Goal: Navigation & Orientation: Find specific page/section

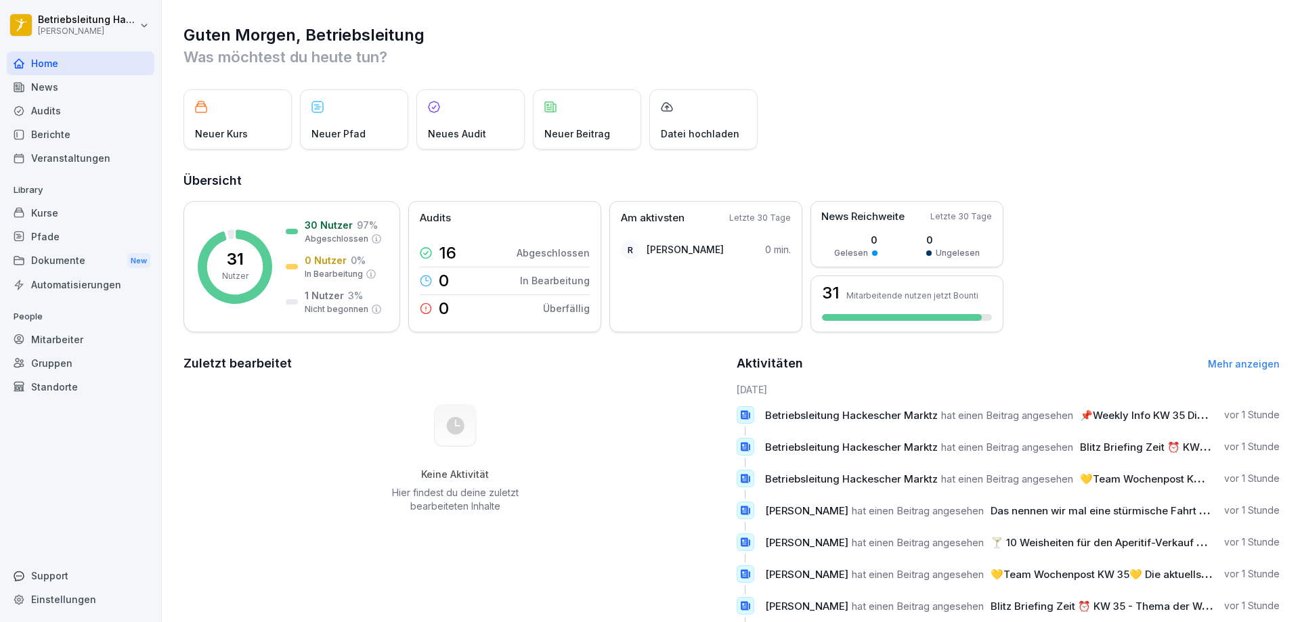
click at [61, 88] on div "News" at bounding box center [81, 87] width 148 height 24
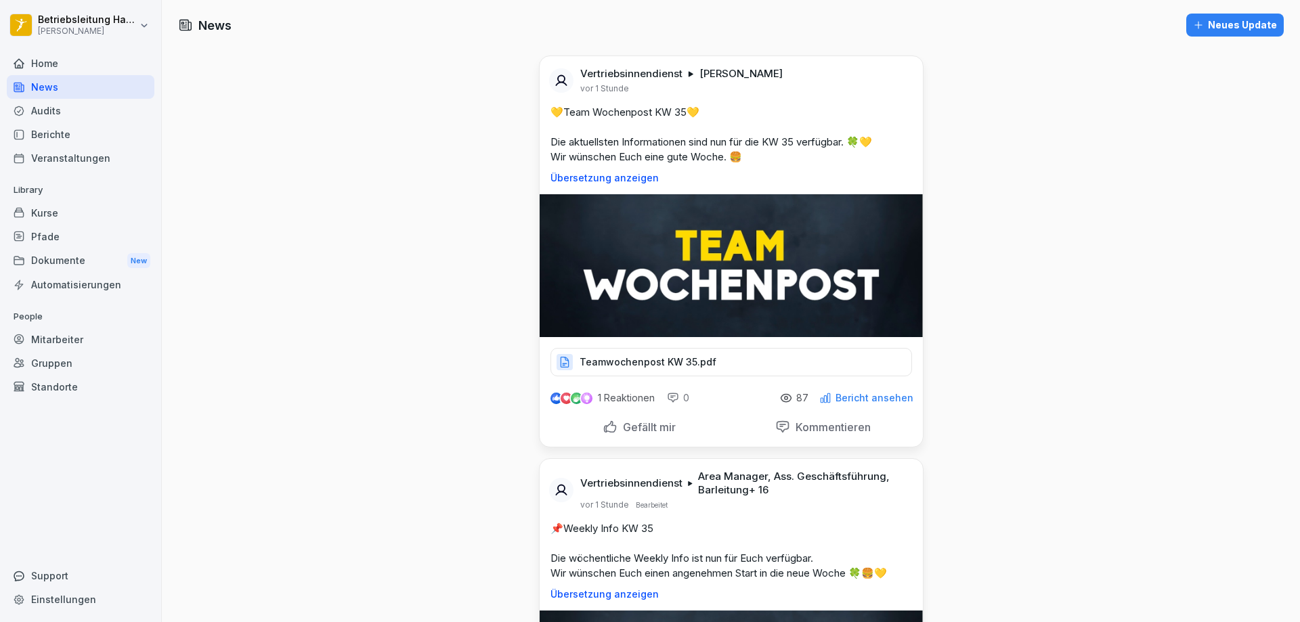
click at [59, 133] on div "Berichte" at bounding box center [81, 135] width 148 height 24
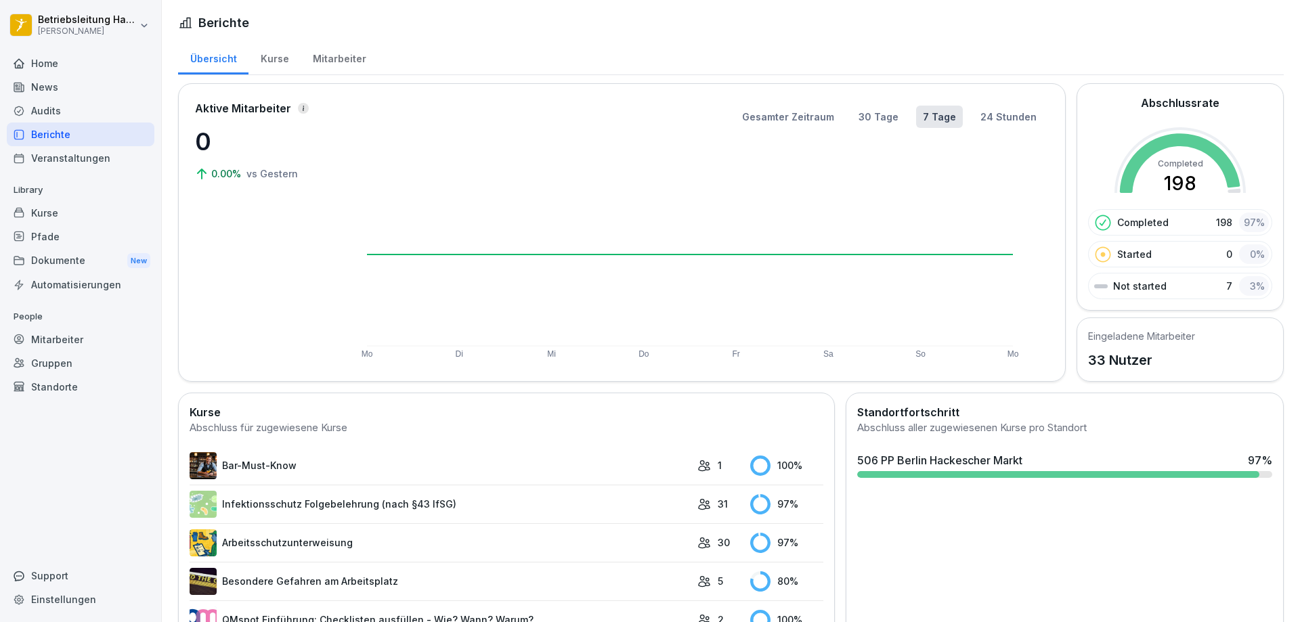
click at [267, 59] on div "Kurse" at bounding box center [274, 57] width 52 height 35
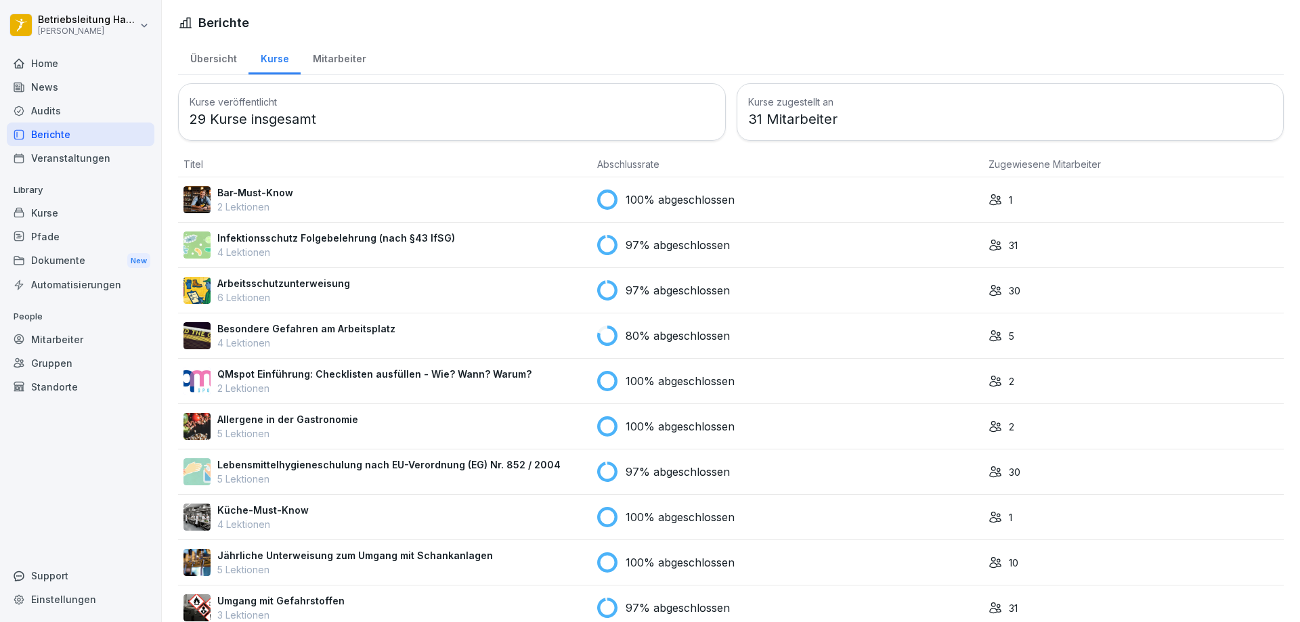
click at [316, 60] on div "Mitarbeiter" at bounding box center [339, 57] width 77 height 35
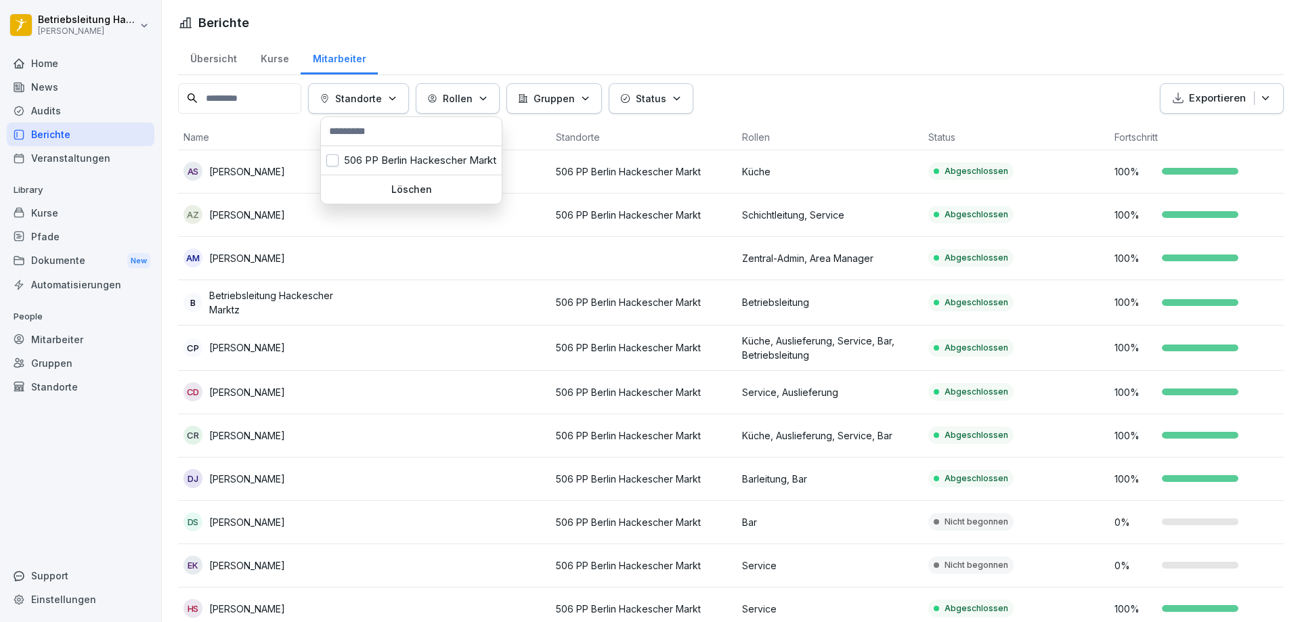
click at [397, 91] on div "Standorte" at bounding box center [359, 98] width 78 height 14
click at [407, 125] on input "text" at bounding box center [411, 131] width 173 height 20
type input "*******"
click at [397, 92] on div "Standorte" at bounding box center [359, 98] width 78 height 14
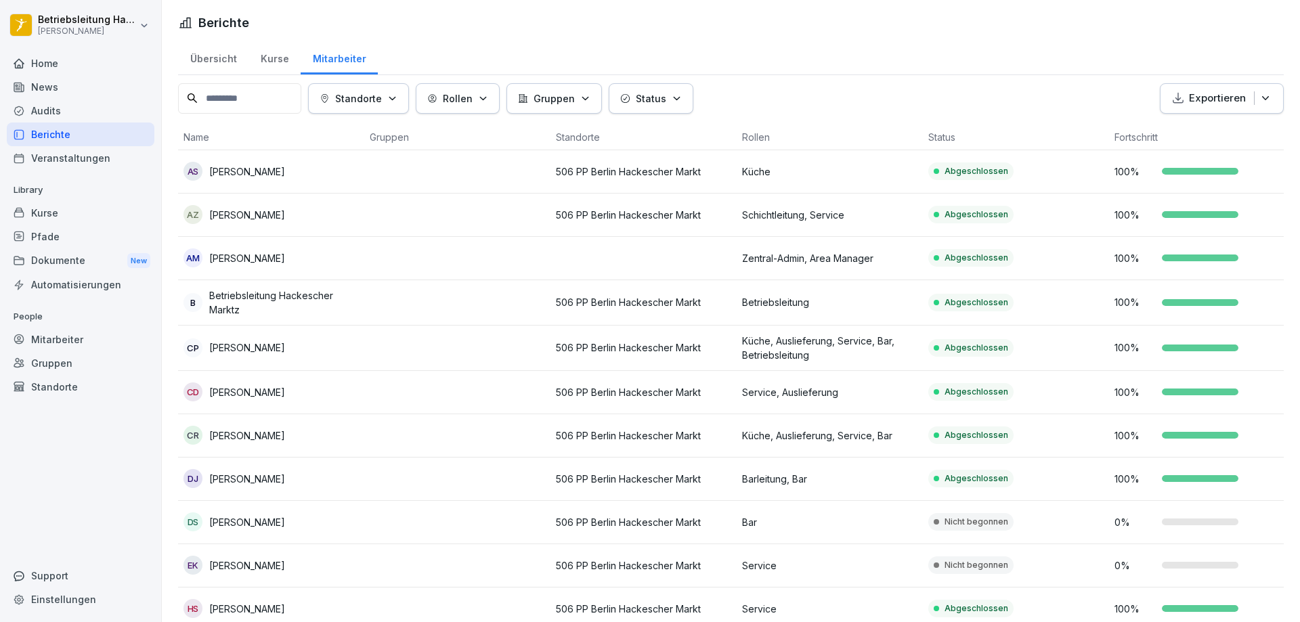
click at [397, 92] on div "Standorte" at bounding box center [359, 98] width 78 height 14
click at [498, 102] on button "Rollen" at bounding box center [458, 98] width 84 height 30
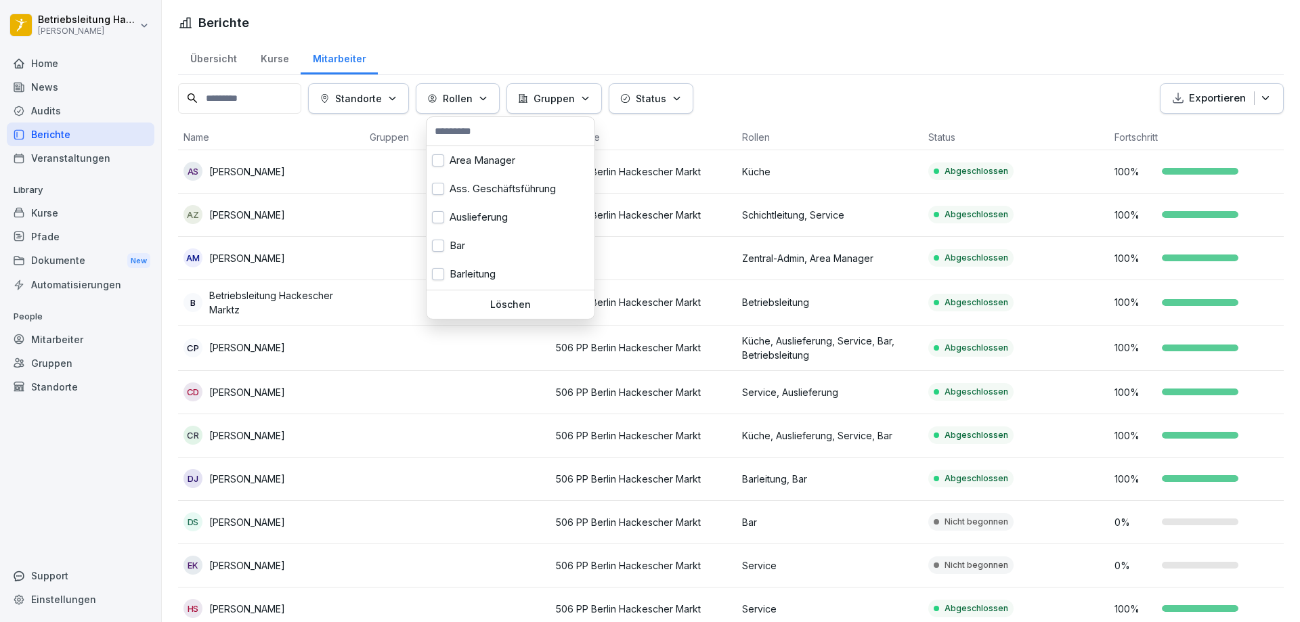
click at [498, 102] on button "Rollen" at bounding box center [458, 98] width 84 height 30
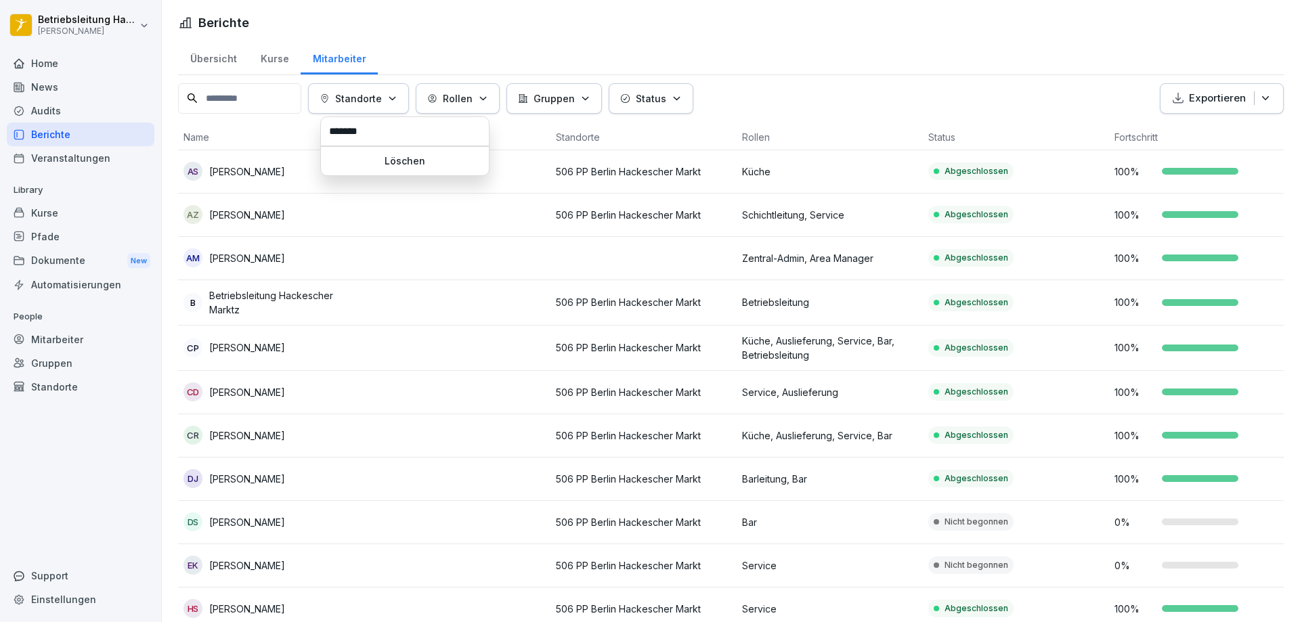
click at [382, 93] on p "Standorte" at bounding box center [358, 98] width 47 height 14
click at [393, 167] on div "Löschen" at bounding box center [405, 161] width 168 height 28
click at [382, 103] on p "Standorte" at bounding box center [358, 98] width 47 height 14
drag, startPoint x: 385, startPoint y: 126, endPoint x: 284, endPoint y: 127, distance: 100.9
click at [284, 127] on html "Betriebsleitung Hackescher Marktz [PERSON_NAME] Home News Audits Berichte Veran…" at bounding box center [650, 311] width 1300 height 622
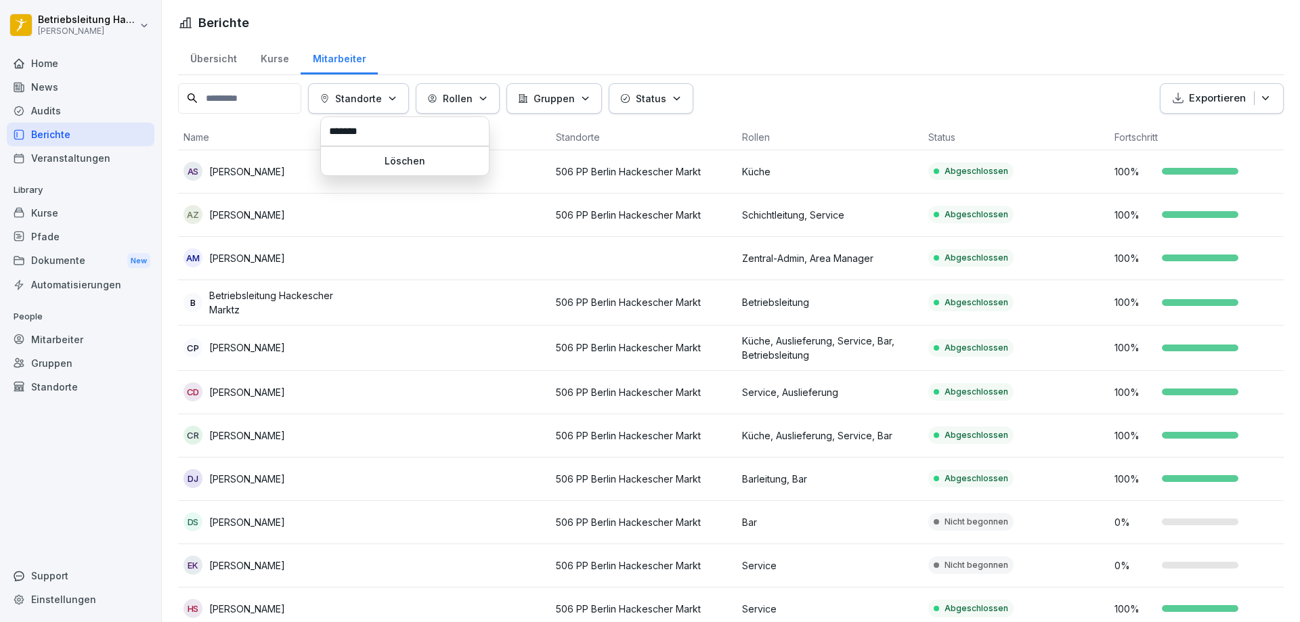
drag, startPoint x: 407, startPoint y: 133, endPoint x: 300, endPoint y: 131, distance: 107.0
click at [300, 131] on html "Betriebsleitung Hackescher Marktz [PERSON_NAME] Home News Audits Berichte Veran…" at bounding box center [650, 311] width 1300 height 622
drag, startPoint x: 383, startPoint y: 134, endPoint x: 324, endPoint y: 134, distance: 58.9
click at [324, 134] on div "*******" at bounding box center [405, 131] width 168 height 29
click at [302, 131] on html "Betriebsleitung Hackescher Marktz [PERSON_NAME] Home News Audits Berichte Veran…" at bounding box center [650, 311] width 1300 height 622
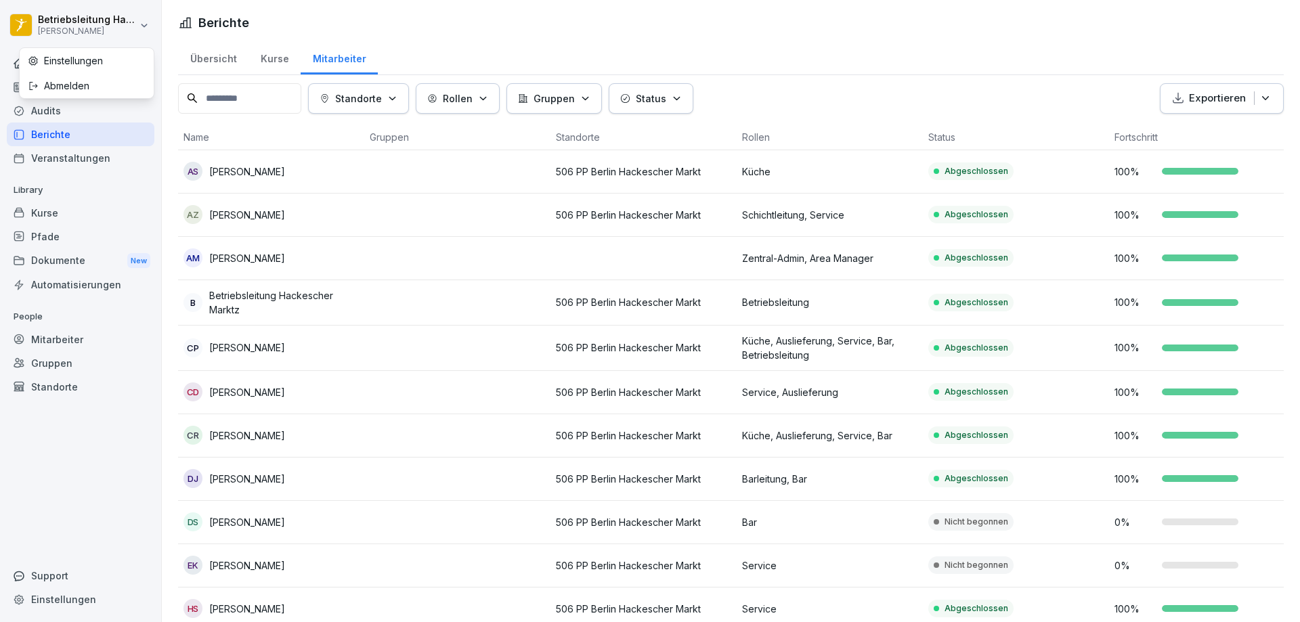
click at [125, 28] on html "Betriebsleitung Hackescher Marktz [PERSON_NAME] Home News Audits Berichte Veran…" at bounding box center [650, 311] width 1300 height 622
click at [104, 56] on div "Einstellungen" at bounding box center [87, 60] width 134 height 25
select select "**"
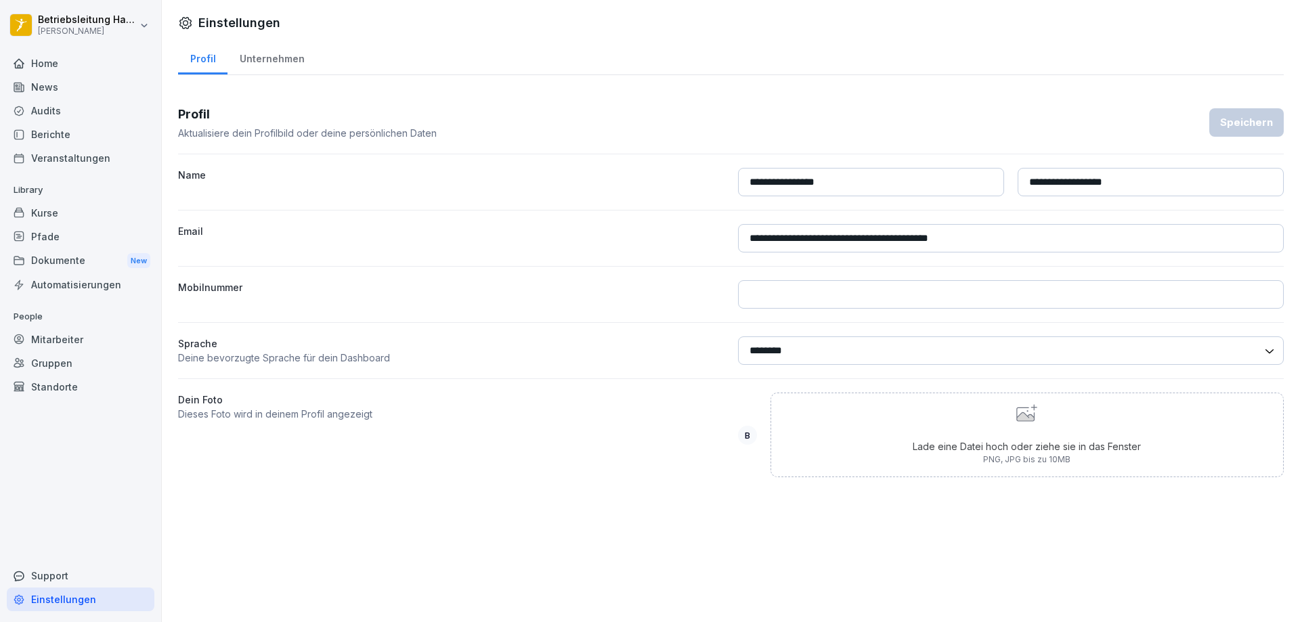
click at [282, 56] on div "Unternehmen" at bounding box center [272, 57] width 89 height 35
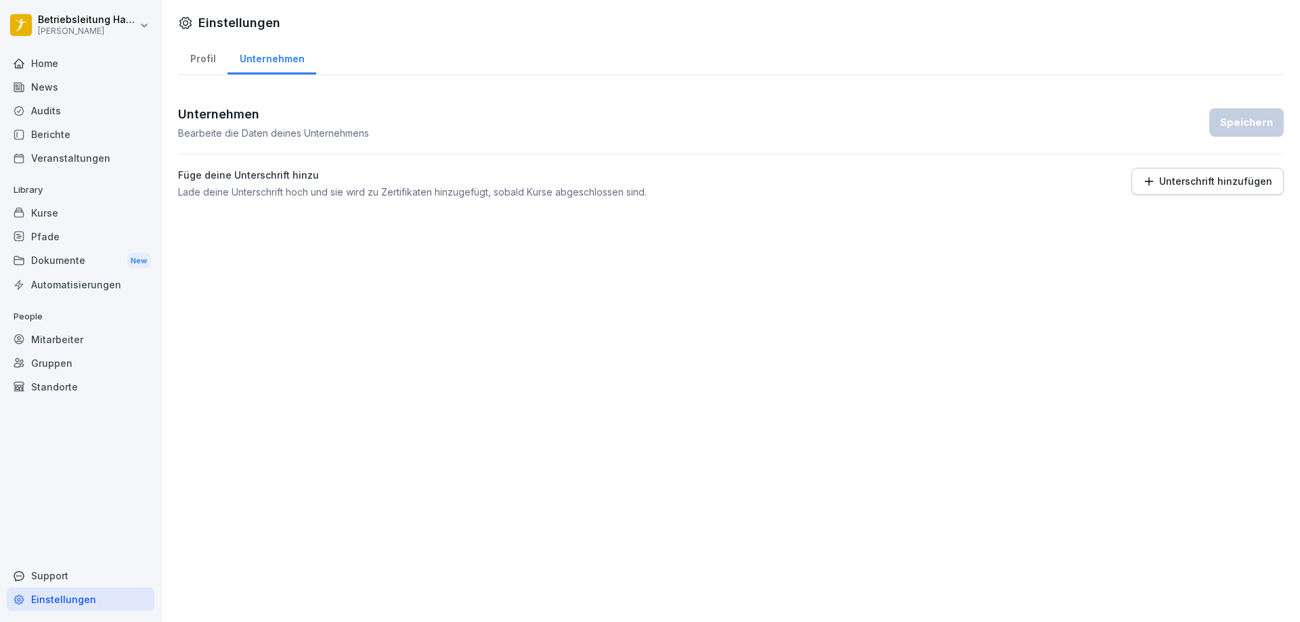
click at [48, 345] on div "Mitarbeiter" at bounding box center [81, 340] width 148 height 24
